Goal: Task Accomplishment & Management: Use online tool/utility

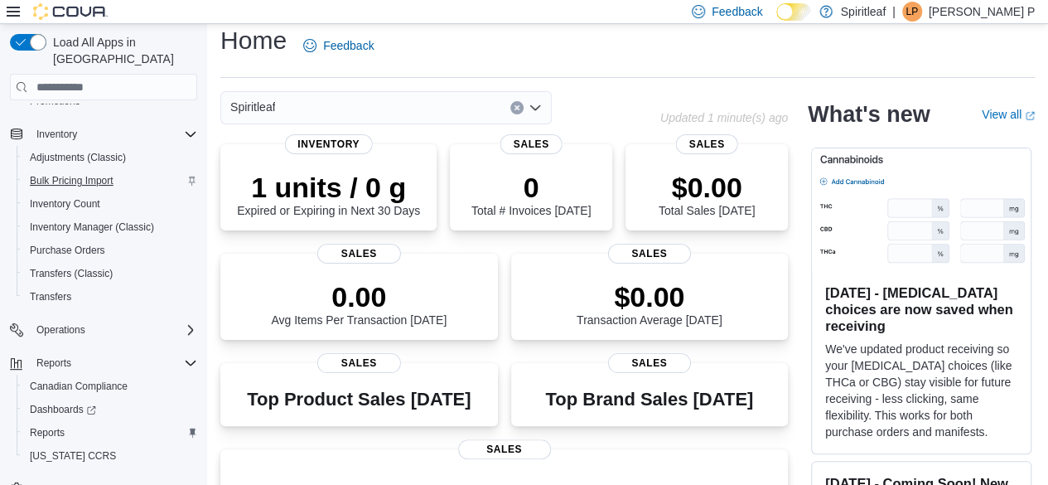
scroll to position [239, 0]
click at [56, 425] on span "Reports" at bounding box center [47, 431] width 35 height 13
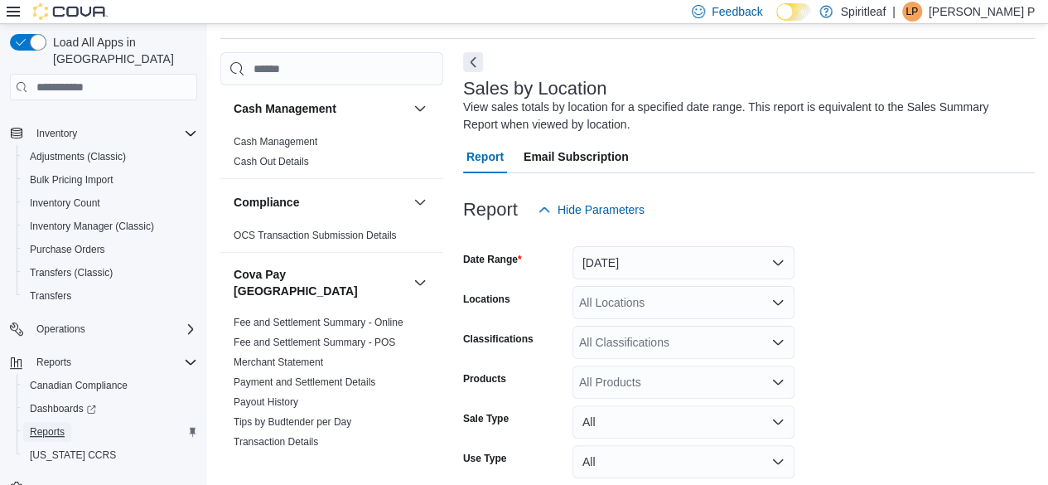
scroll to position [56, 0]
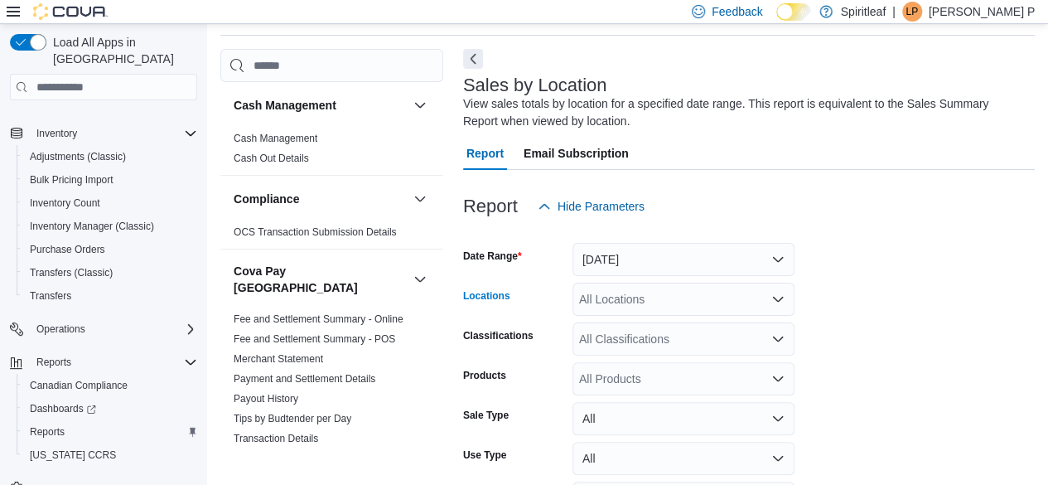
click at [613, 301] on div "All Locations" at bounding box center [684, 299] width 222 height 33
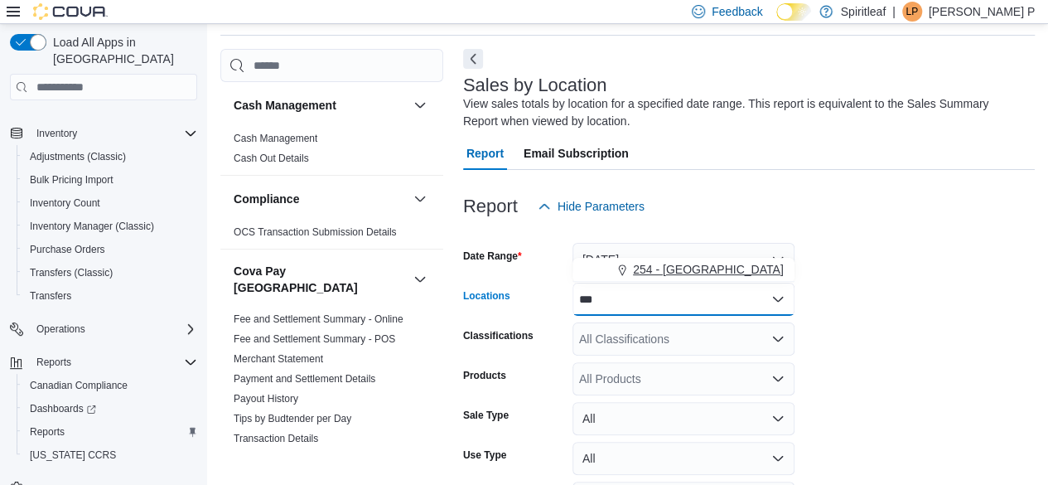
type input "***"
click at [639, 274] on span "254 - [GEOGRAPHIC_DATA]" at bounding box center [708, 269] width 151 height 17
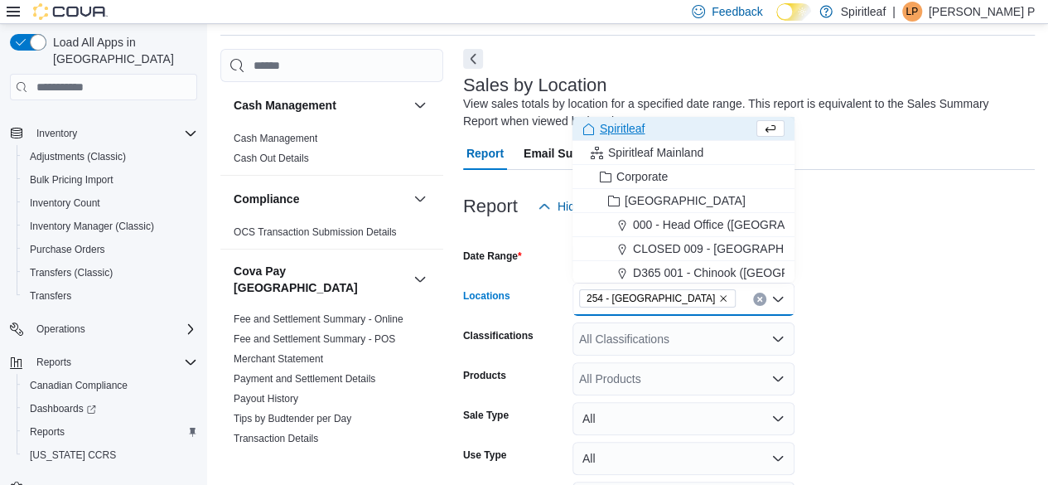
click at [916, 349] on form "Date Range [DATE] Locations 254 - [GEOGRAPHIC_DATA] Combo box. Selected. 254 - …" at bounding box center [749, 392] width 572 height 338
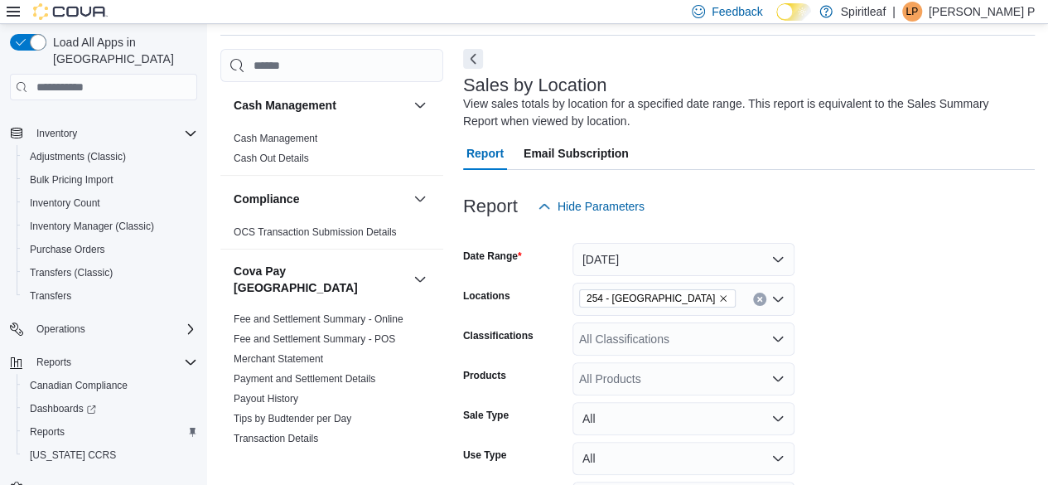
scroll to position [164, 0]
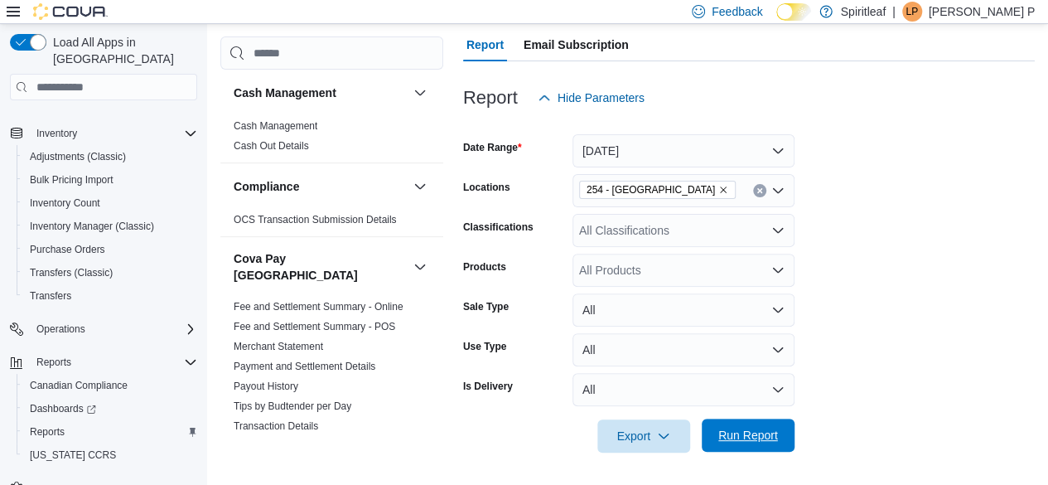
click at [725, 433] on span "Run Report" at bounding box center [748, 435] width 60 height 17
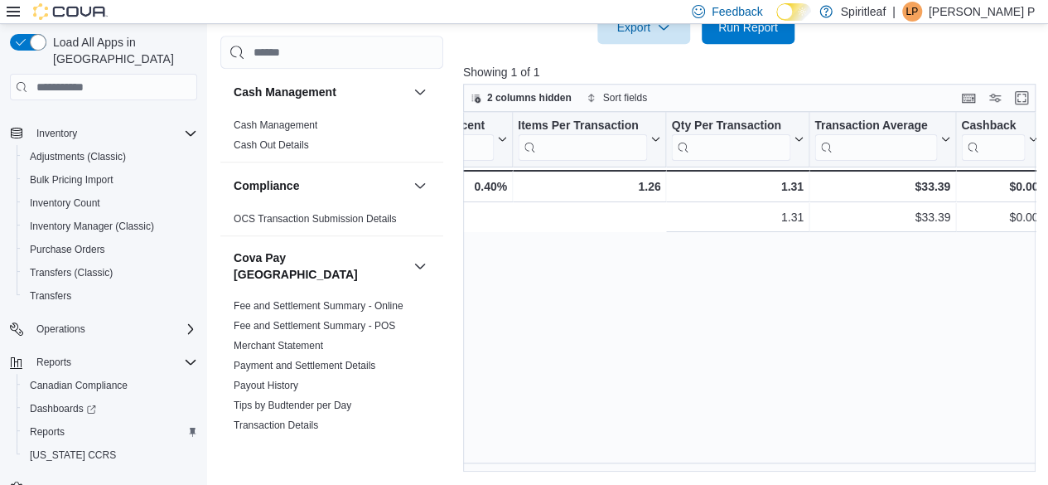
scroll to position [0, 1881]
